Goal: Navigation & Orientation: Understand site structure

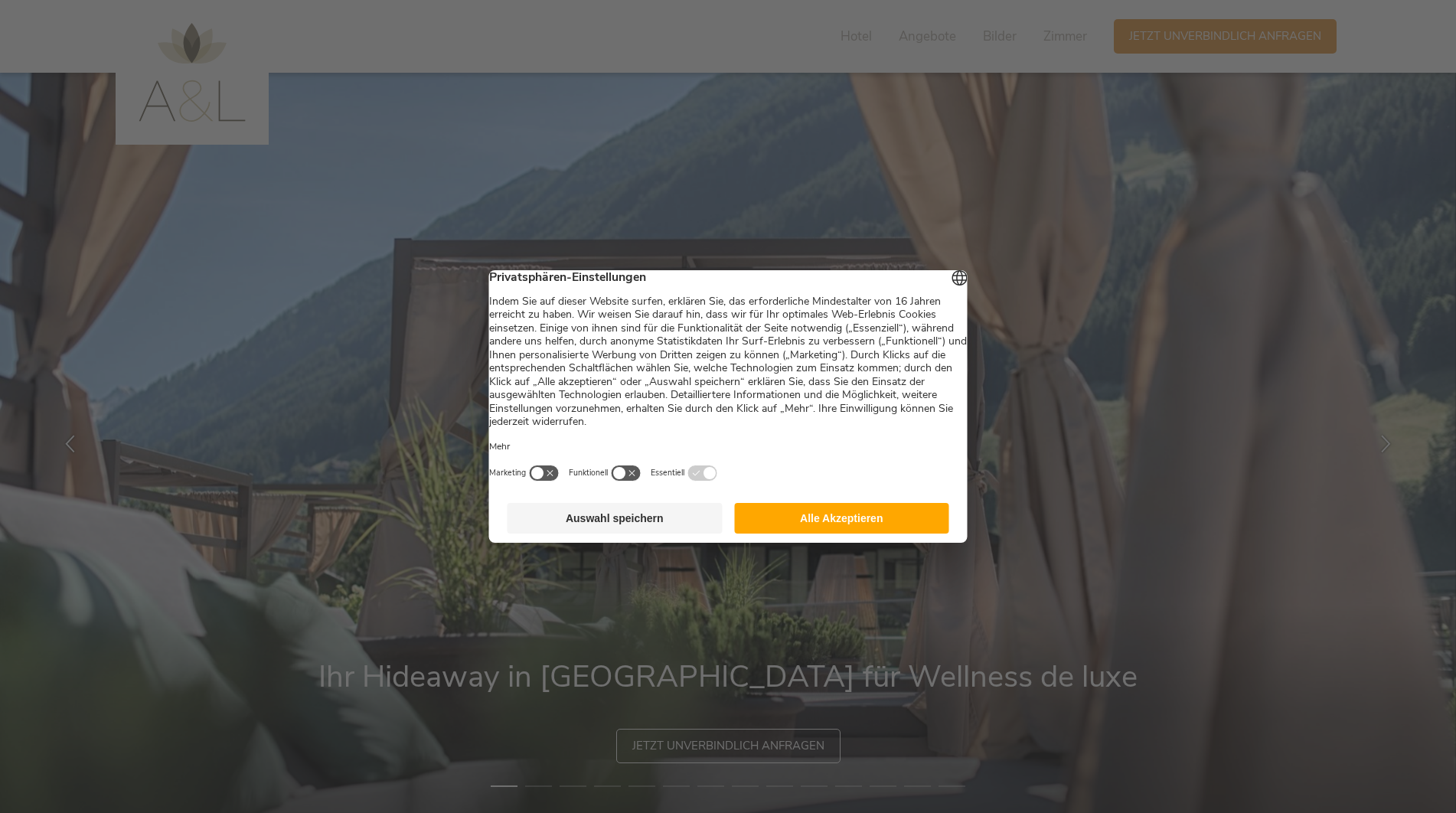
click at [863, 522] on button "Alle Akzeptieren" at bounding box center [841, 518] width 216 height 31
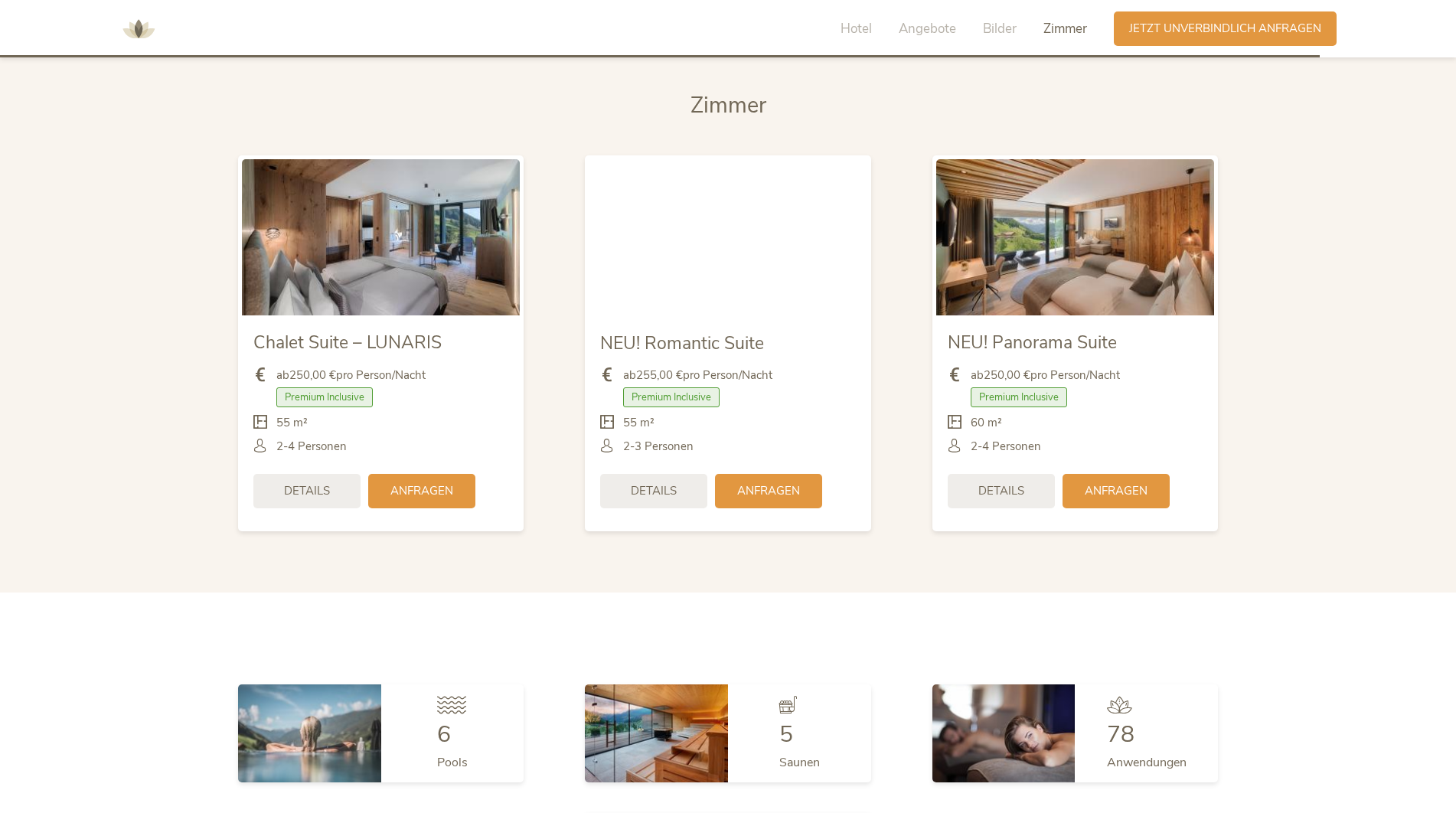
scroll to position [4362, 0]
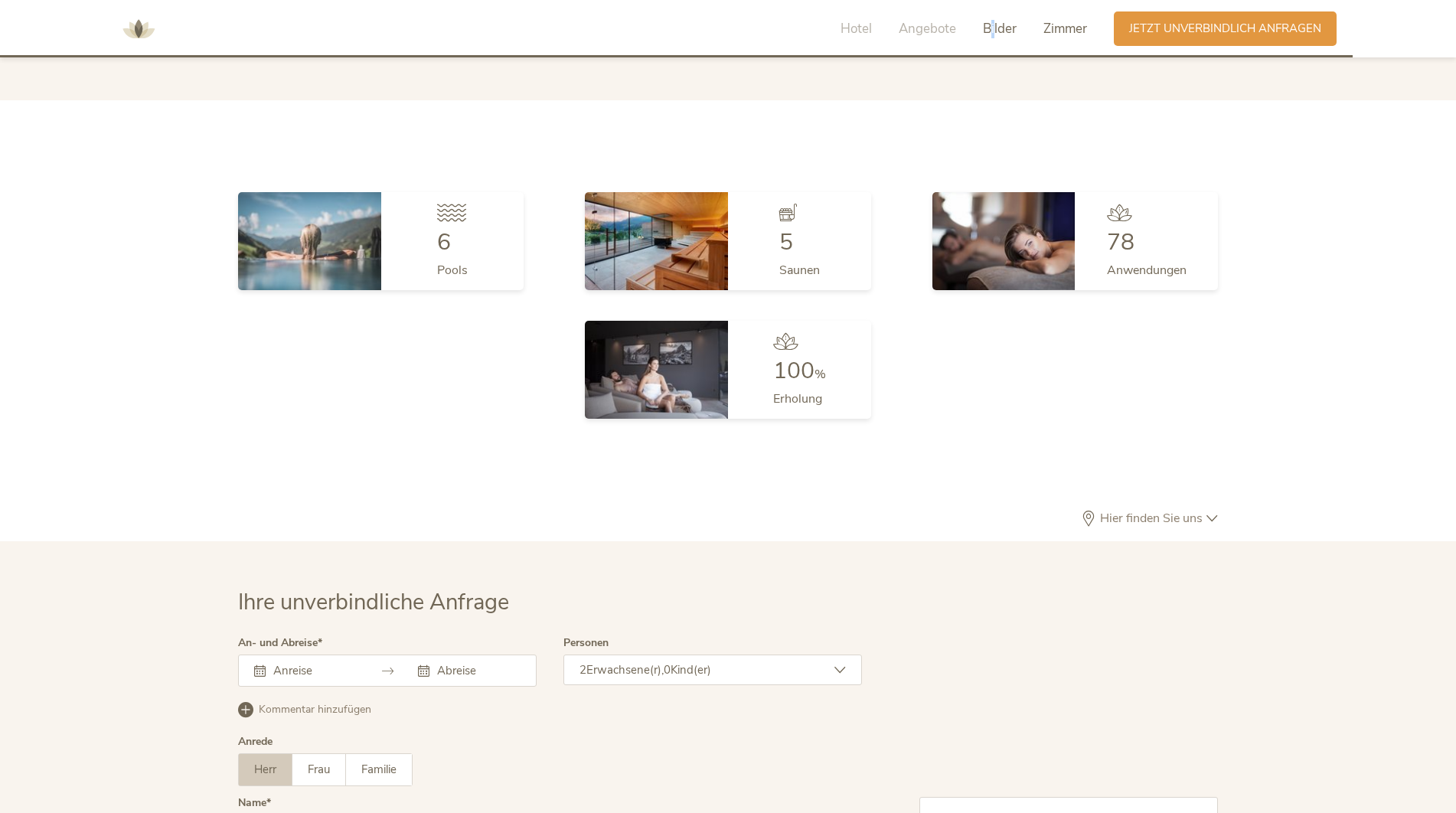
click at [993, 26] on span "Bilder" at bounding box center [1000, 28] width 34 height 18
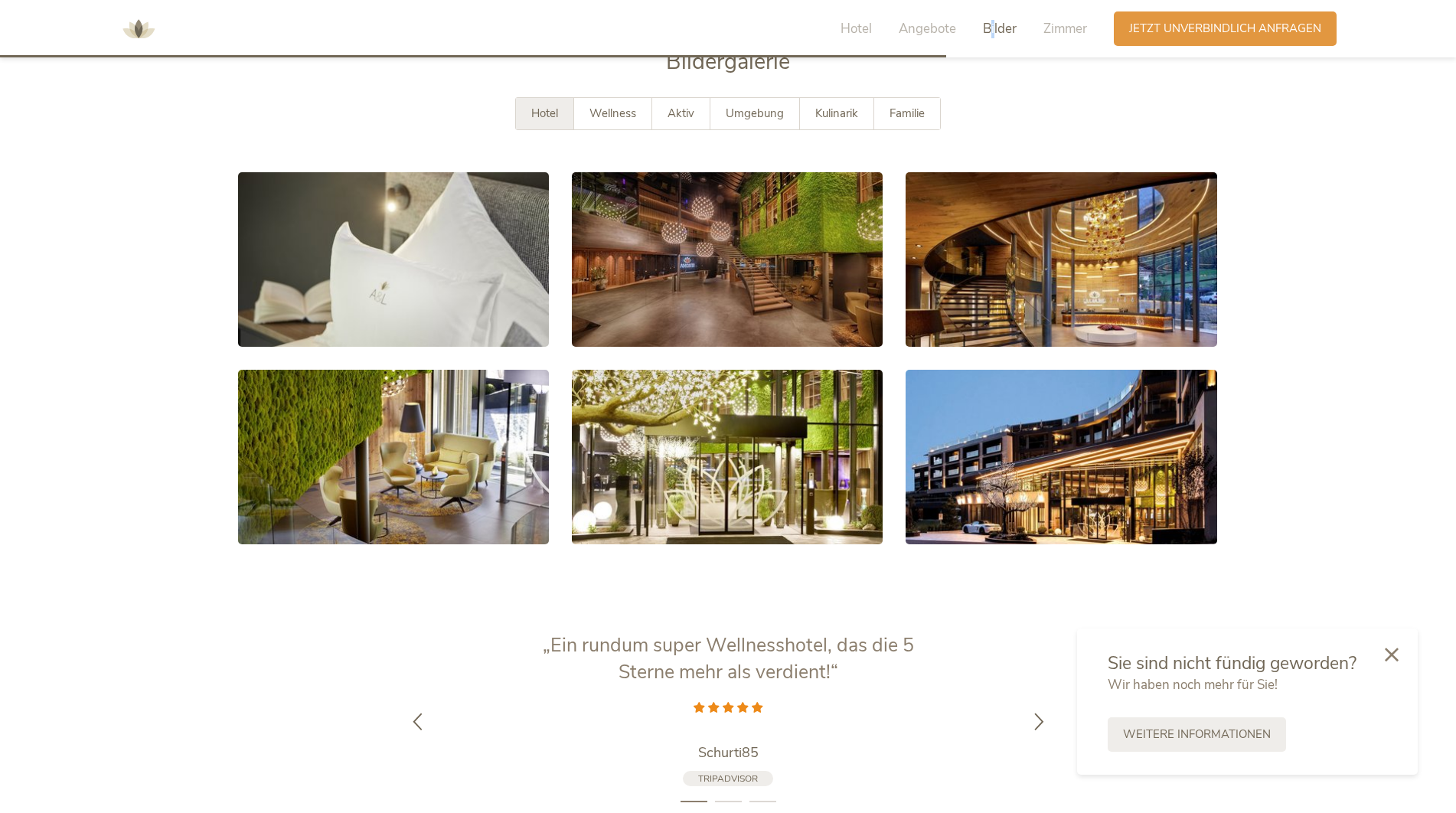
scroll to position [2999, 0]
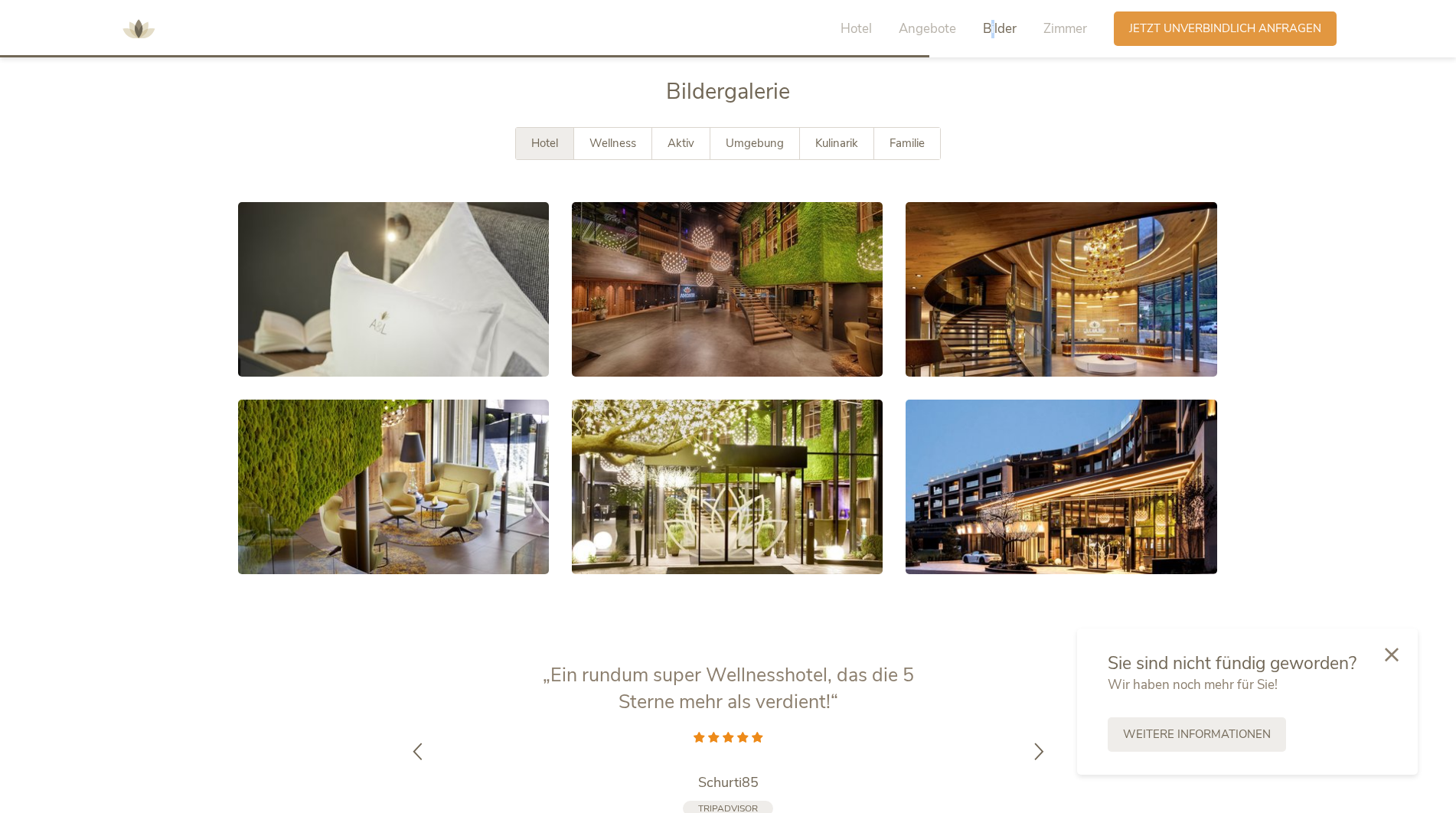
click at [993, 28] on span "Bilder" at bounding box center [1000, 28] width 34 height 18
click at [600, 151] on div "Wellness" at bounding box center [613, 143] width 78 height 31
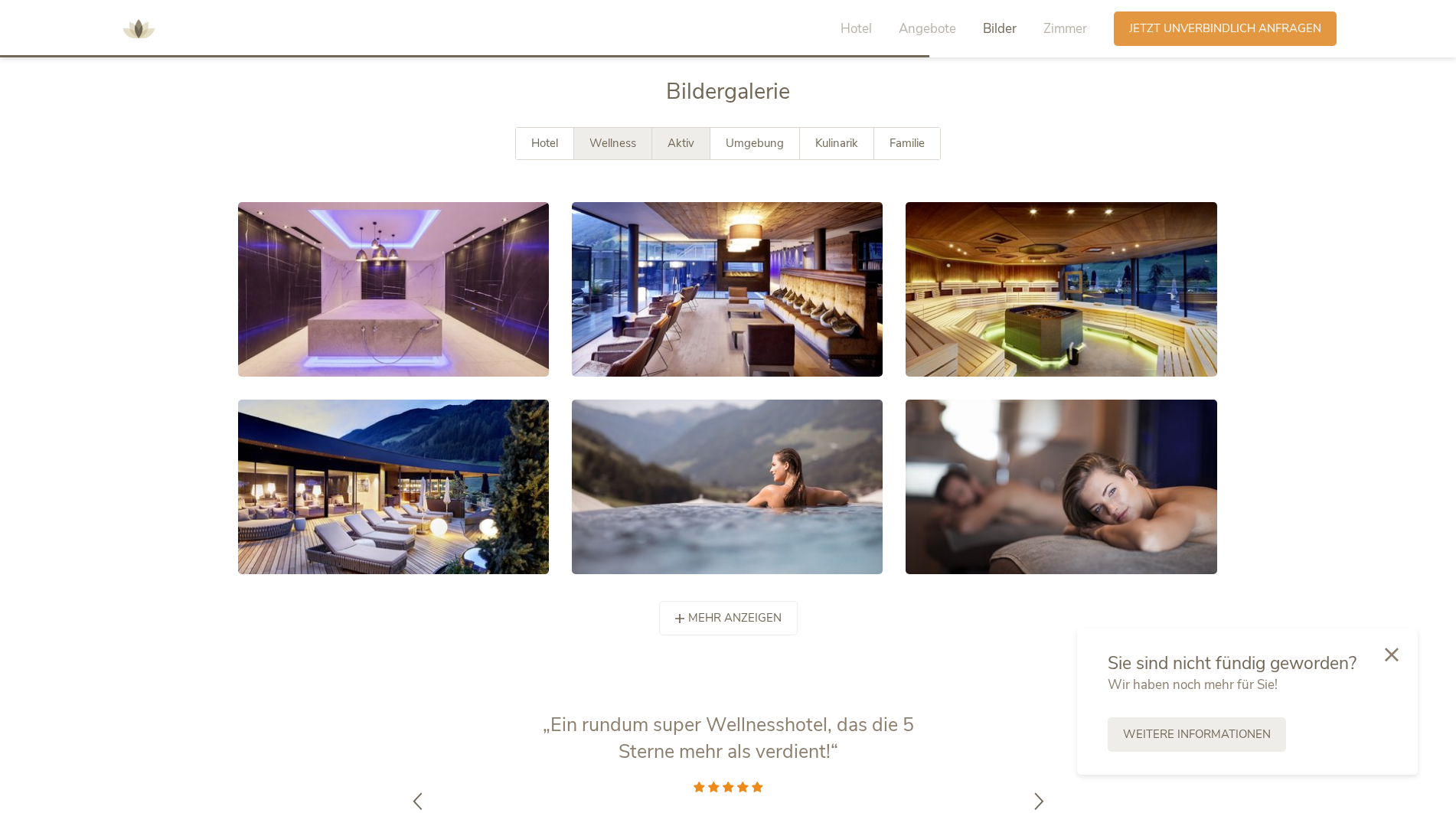
click at [669, 142] on span "Aktiv" at bounding box center [680, 143] width 26 height 15
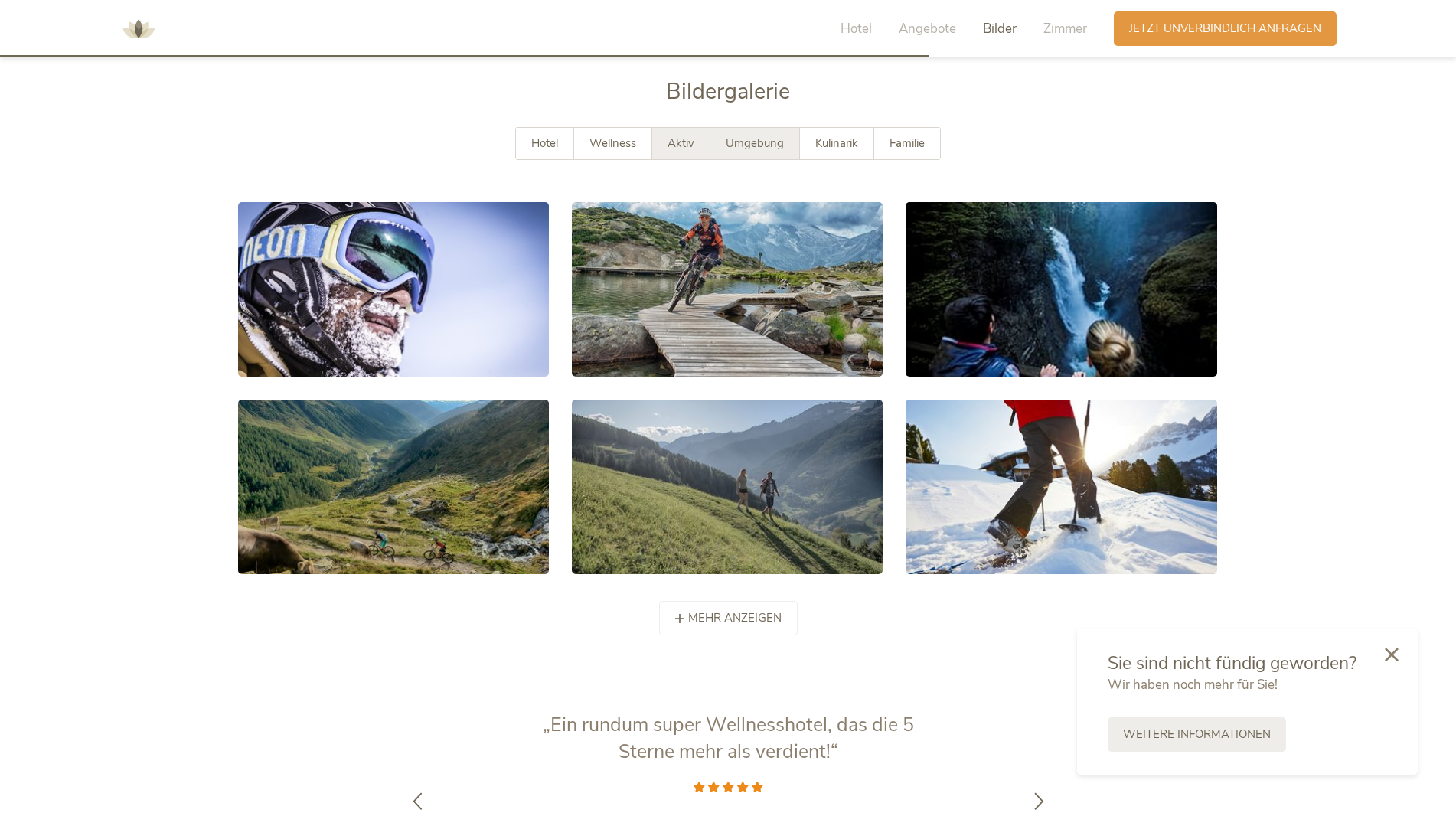
click at [753, 137] on span "Umgebung" at bounding box center [755, 143] width 58 height 15
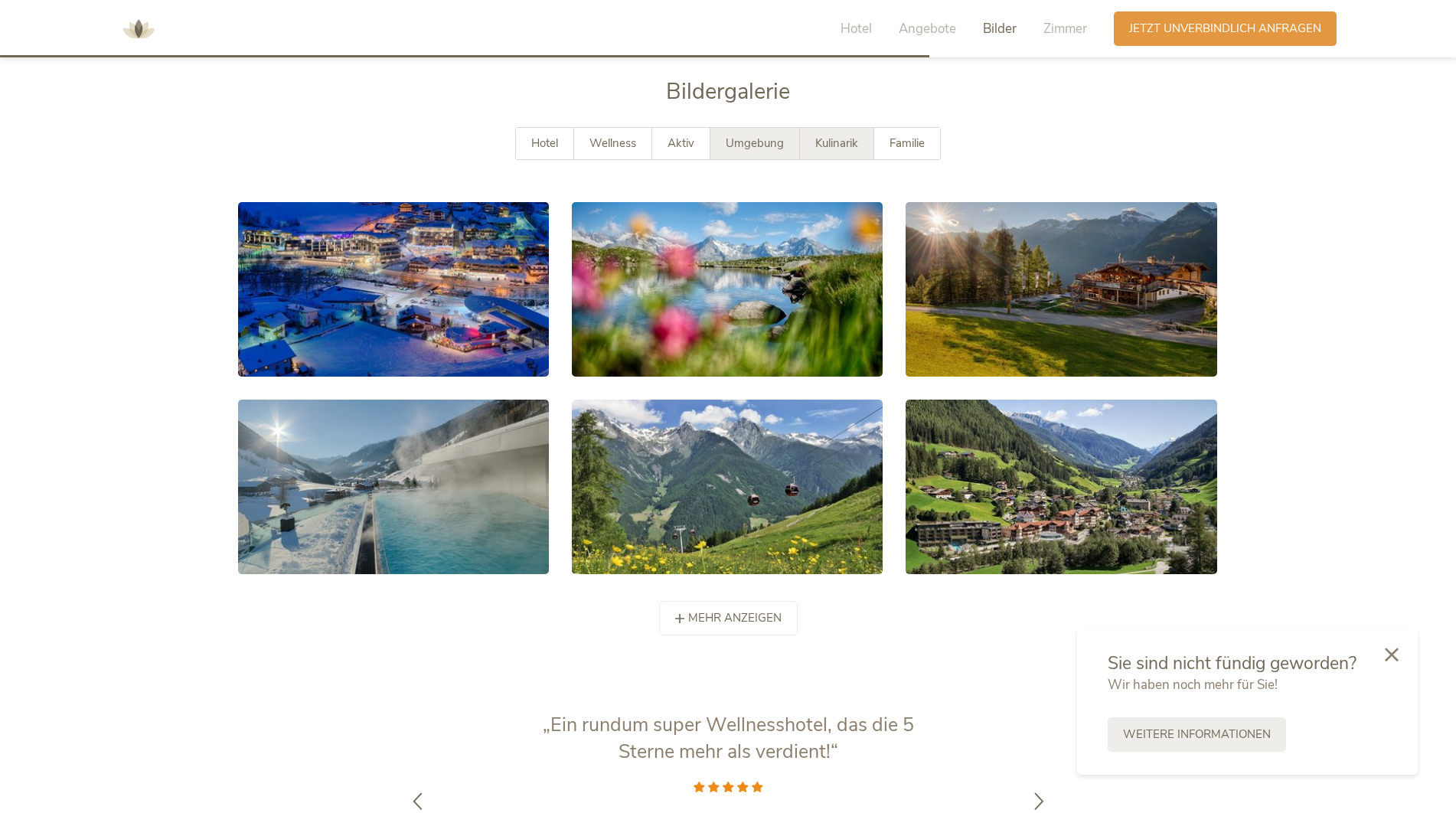
click at [818, 141] on span "Kulinarik" at bounding box center [837, 143] width 43 height 15
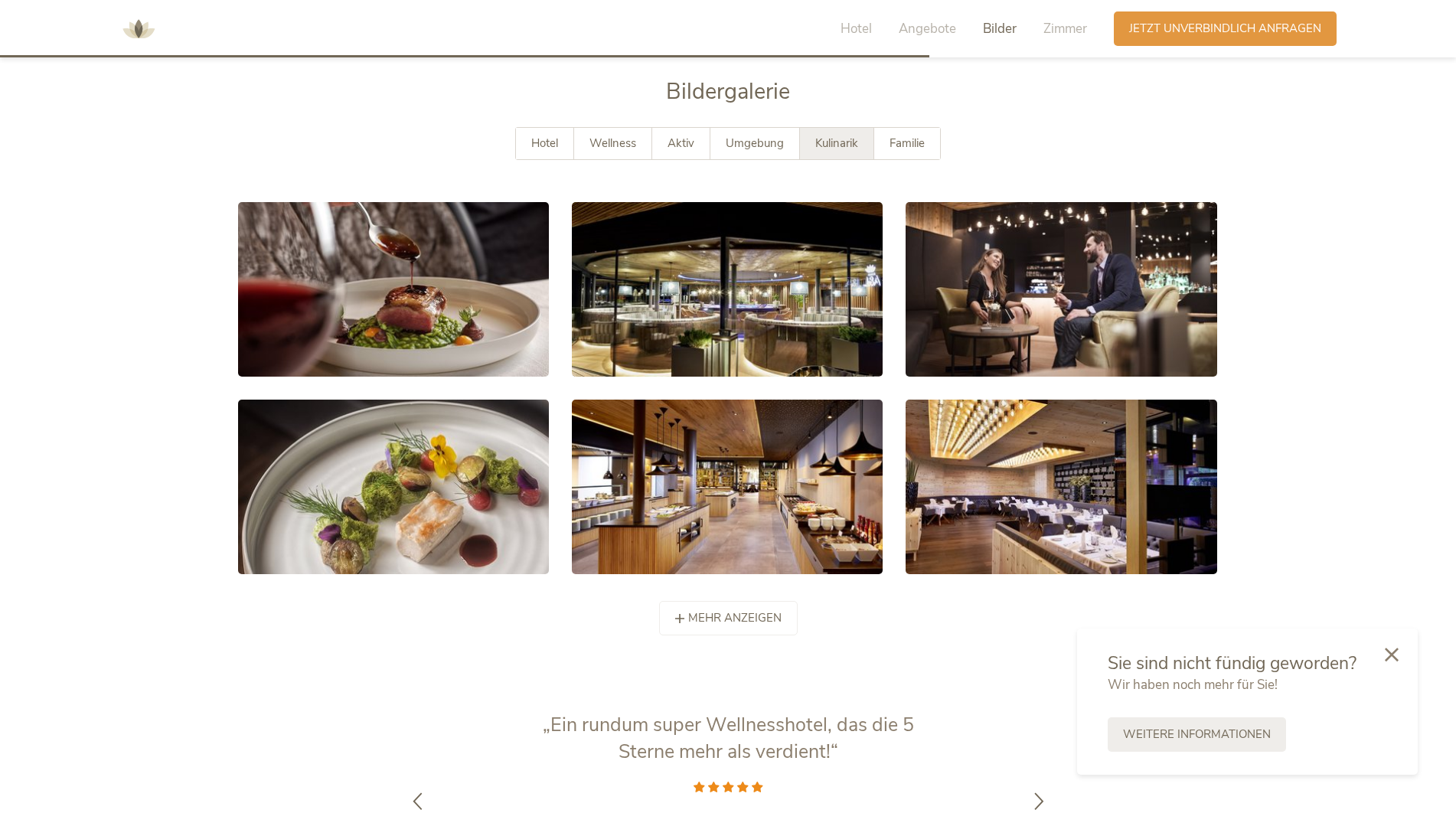
click at [868, 139] on div "Kulinarik" at bounding box center [837, 143] width 74 height 31
click at [884, 143] on div "Familie" at bounding box center [907, 143] width 66 height 31
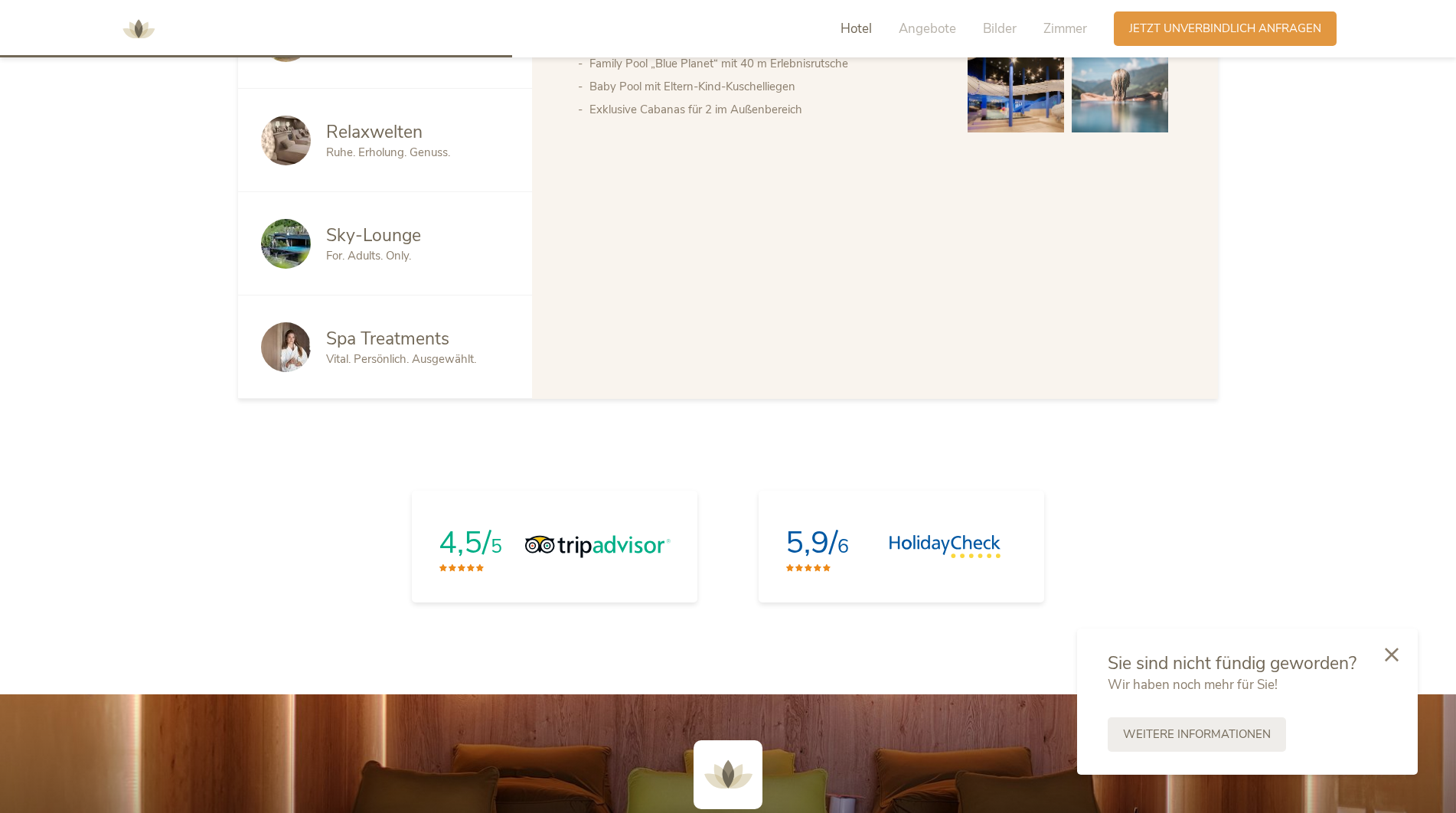
scroll to position [1252, 0]
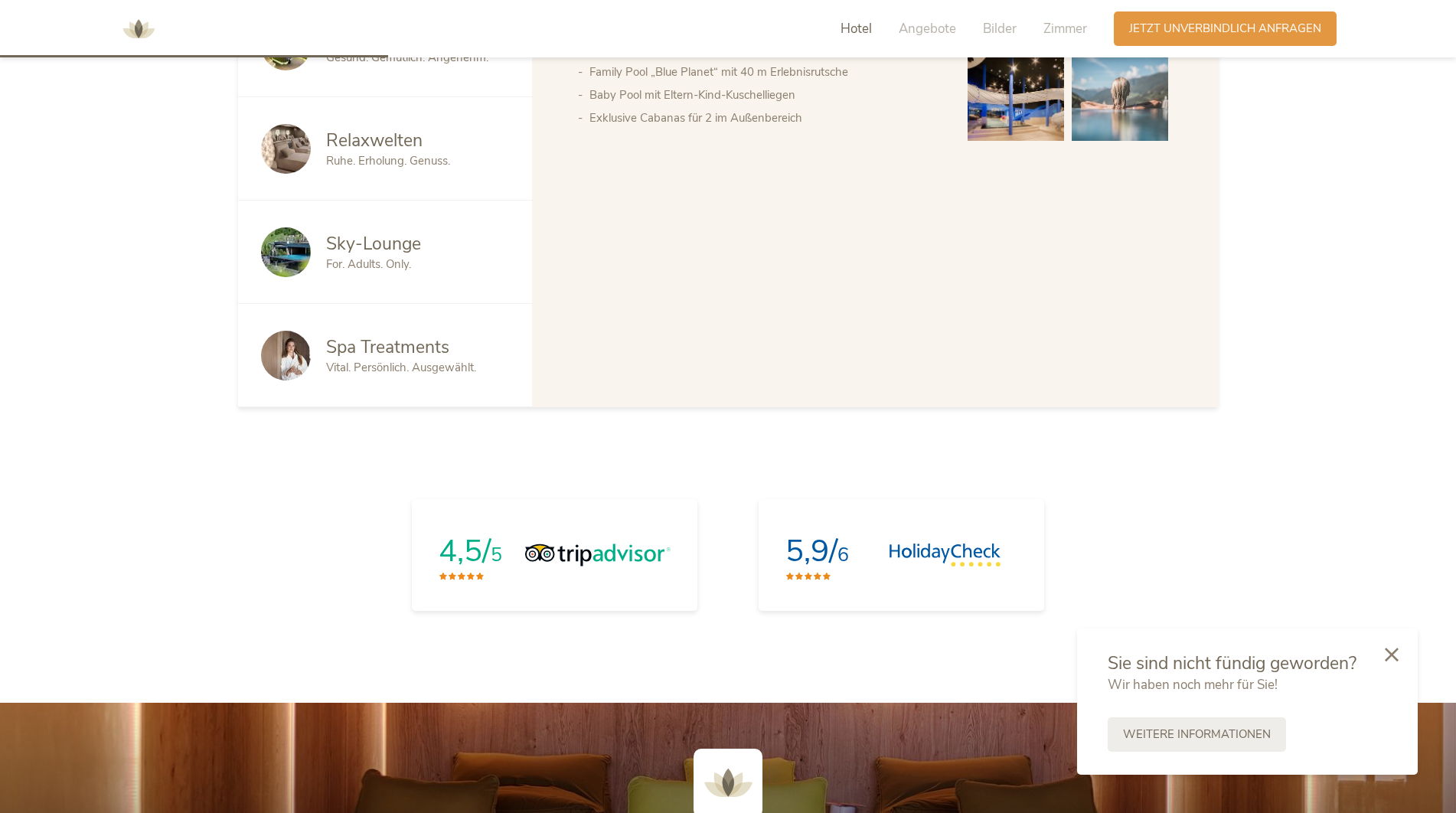
click at [862, 29] on span "Hotel" at bounding box center [856, 28] width 31 height 18
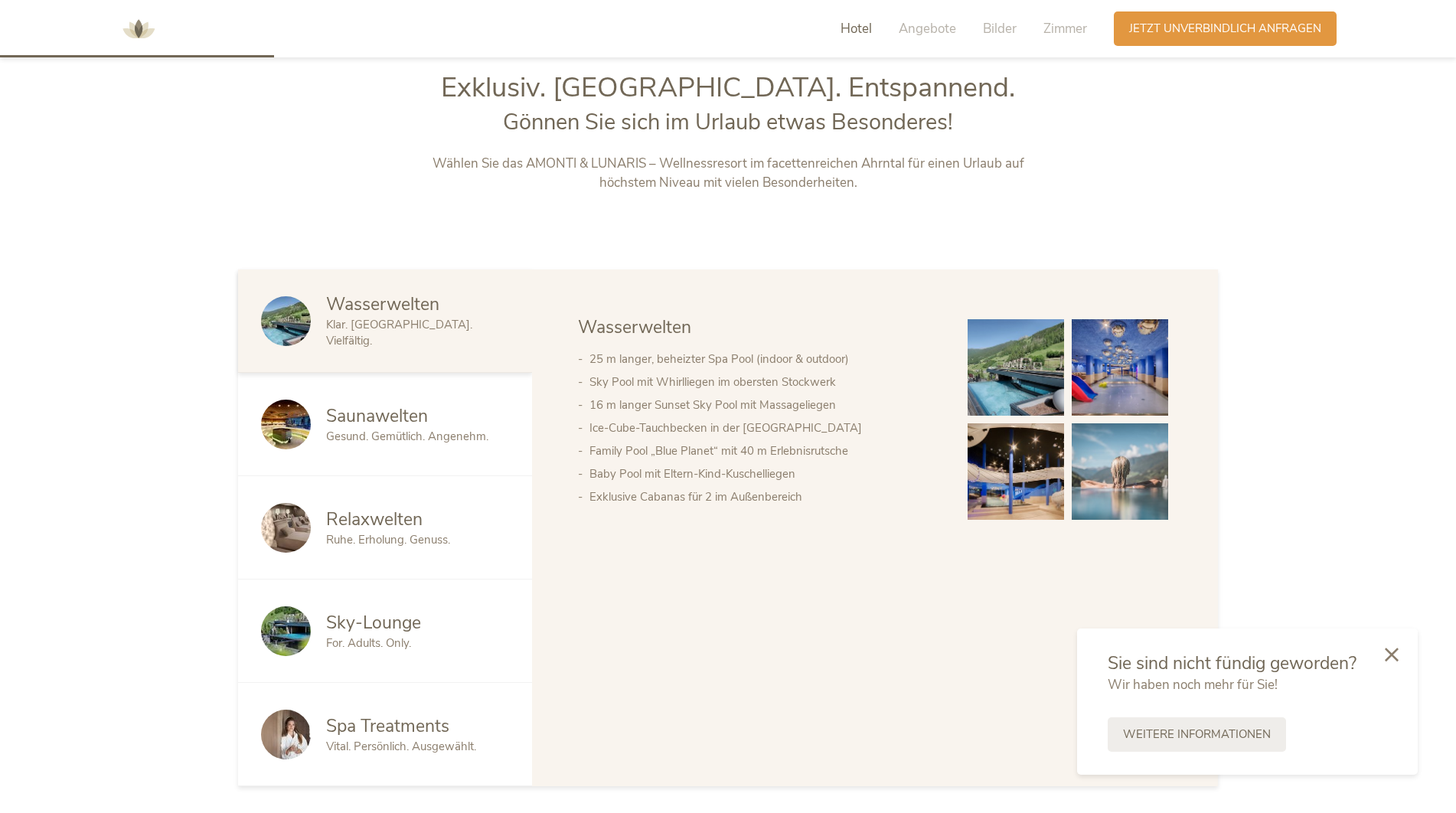
scroll to position [866, 0]
